Goal: Information Seeking & Learning: Learn about a topic

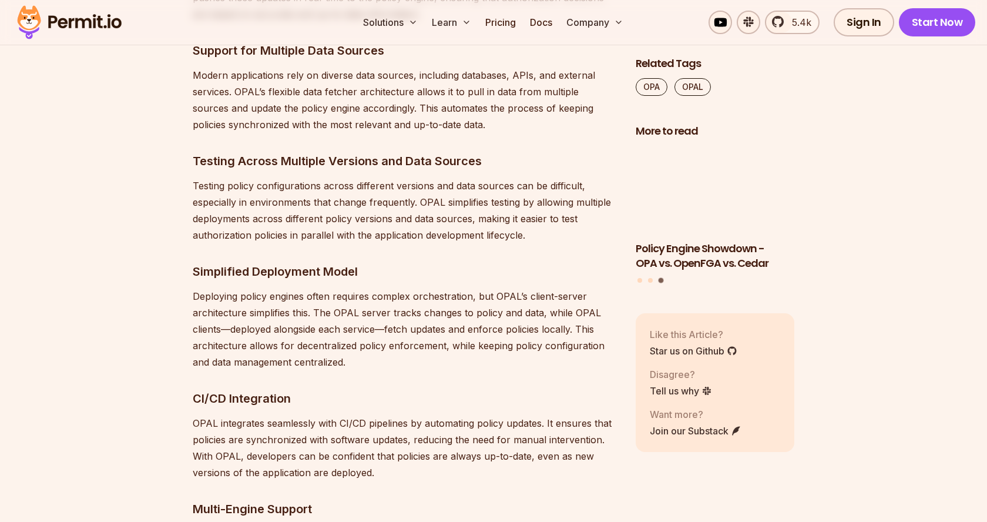
scroll to position [2923, 0]
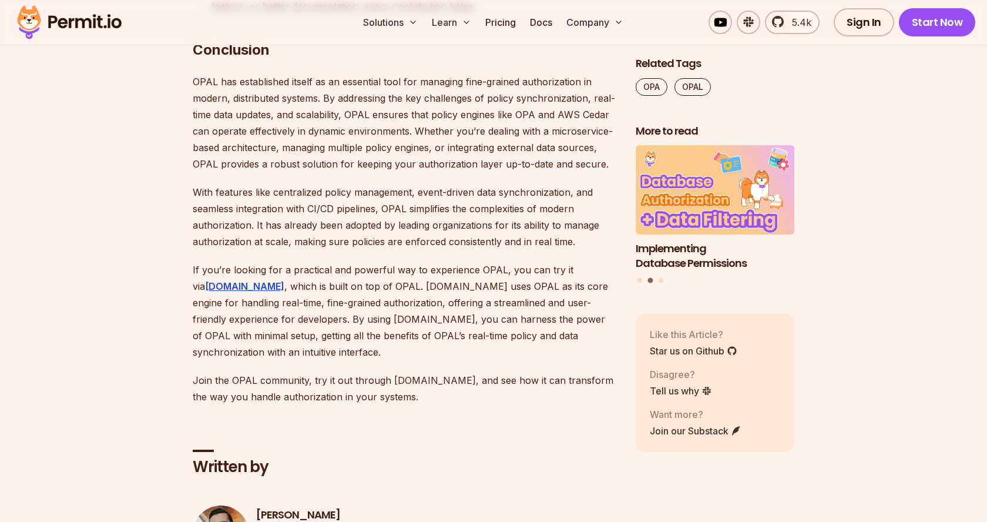
scroll to position [7295, 0]
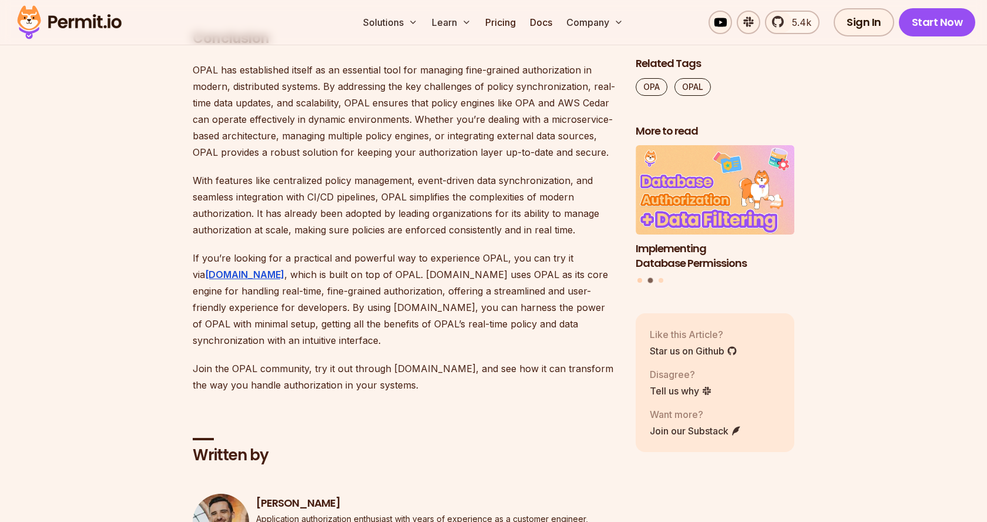
click at [639, 279] on button "Go to slide 1" at bounding box center [639, 280] width 5 height 5
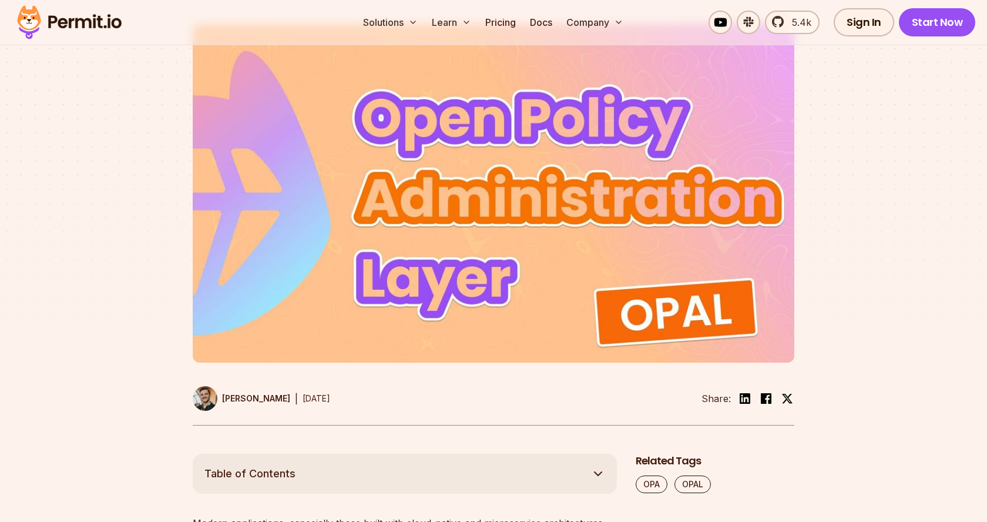
scroll to position [0, 0]
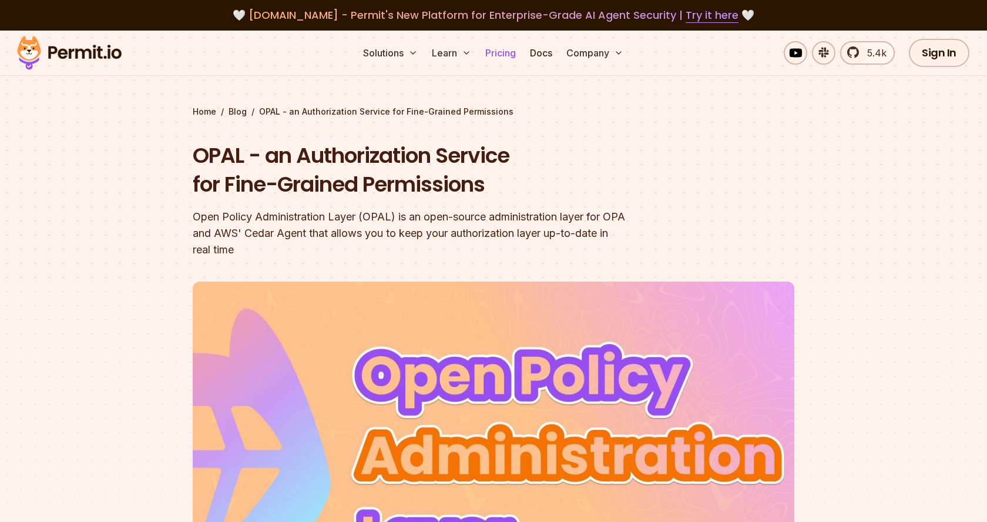
click at [501, 53] on link "Pricing" at bounding box center [500, 52] width 40 height 23
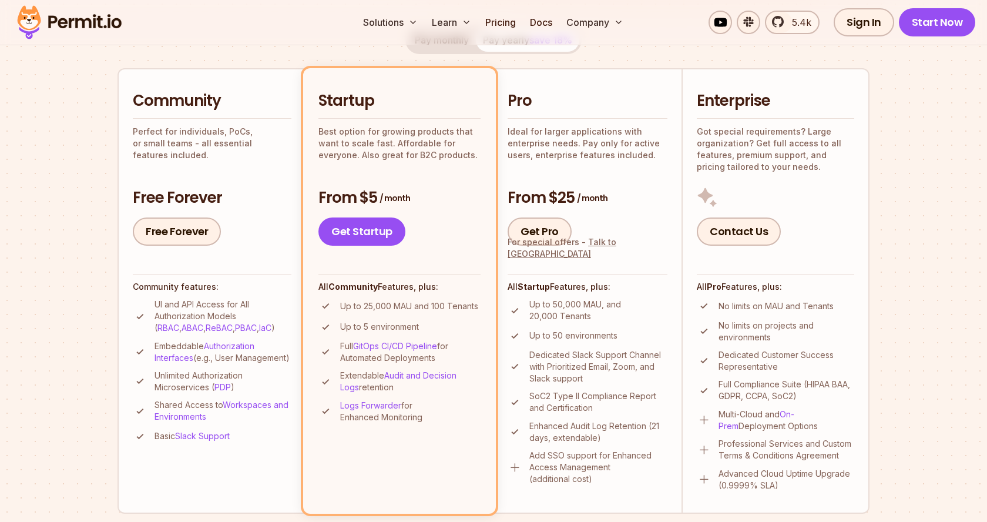
scroll to position [241, 0]
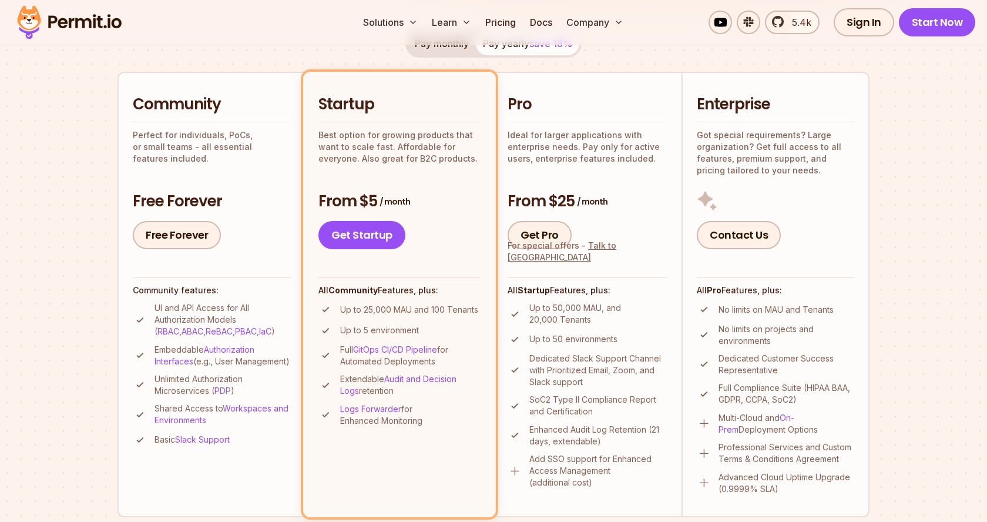
click at [65, 220] on section "Permit Pricing From Free to Predictable Scaling From a startup with 100 users t…" at bounding box center [493, 424] width 987 height 1271
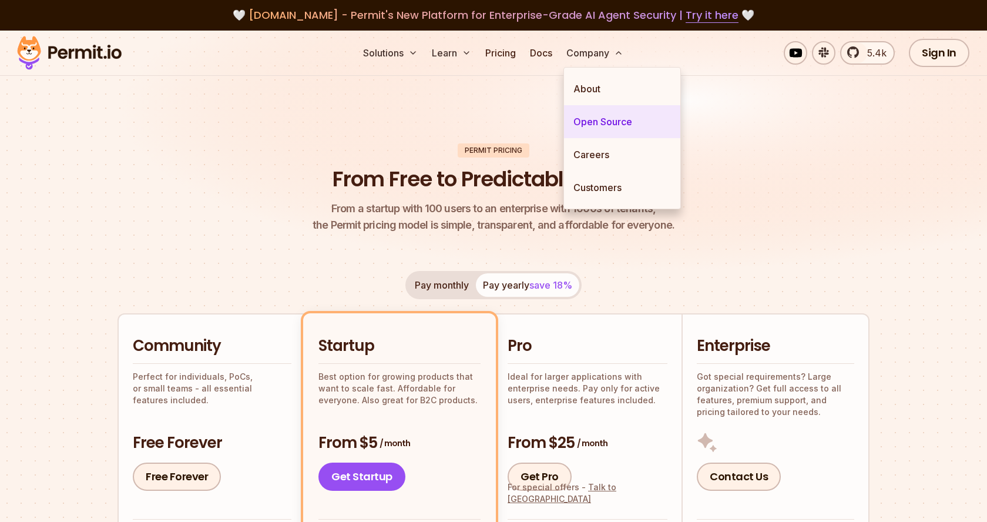
click at [605, 121] on link "Open Source" at bounding box center [622, 121] width 116 height 33
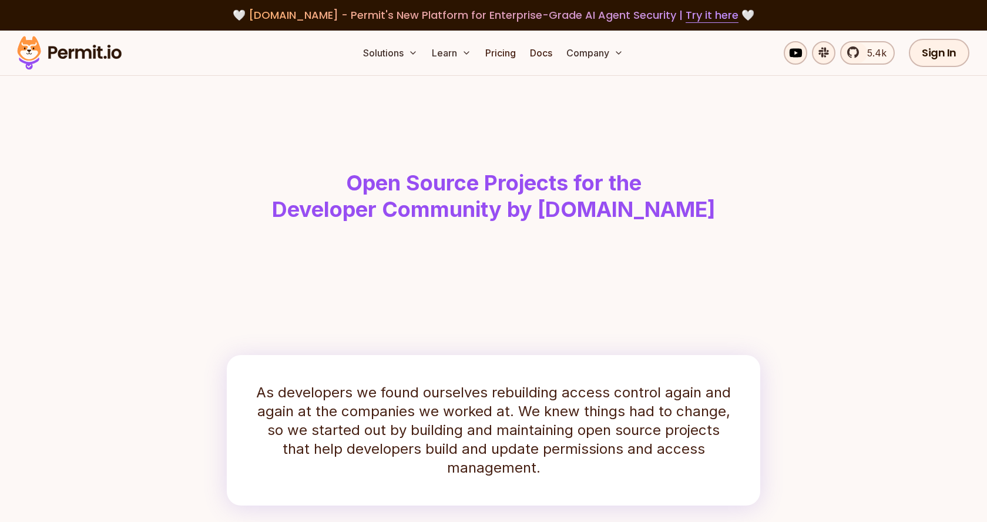
click at [274, 102] on header "Open Source Projects for the Developer Community by [DOMAIN_NAME]" at bounding box center [493, 173] width 752 height 194
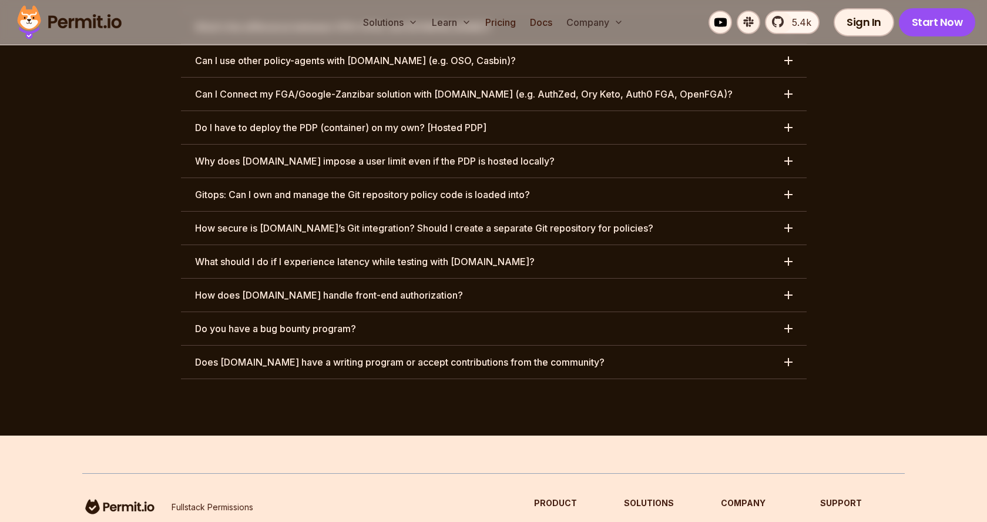
scroll to position [6102, 0]
